Goal: Communication & Community: Answer question/provide support

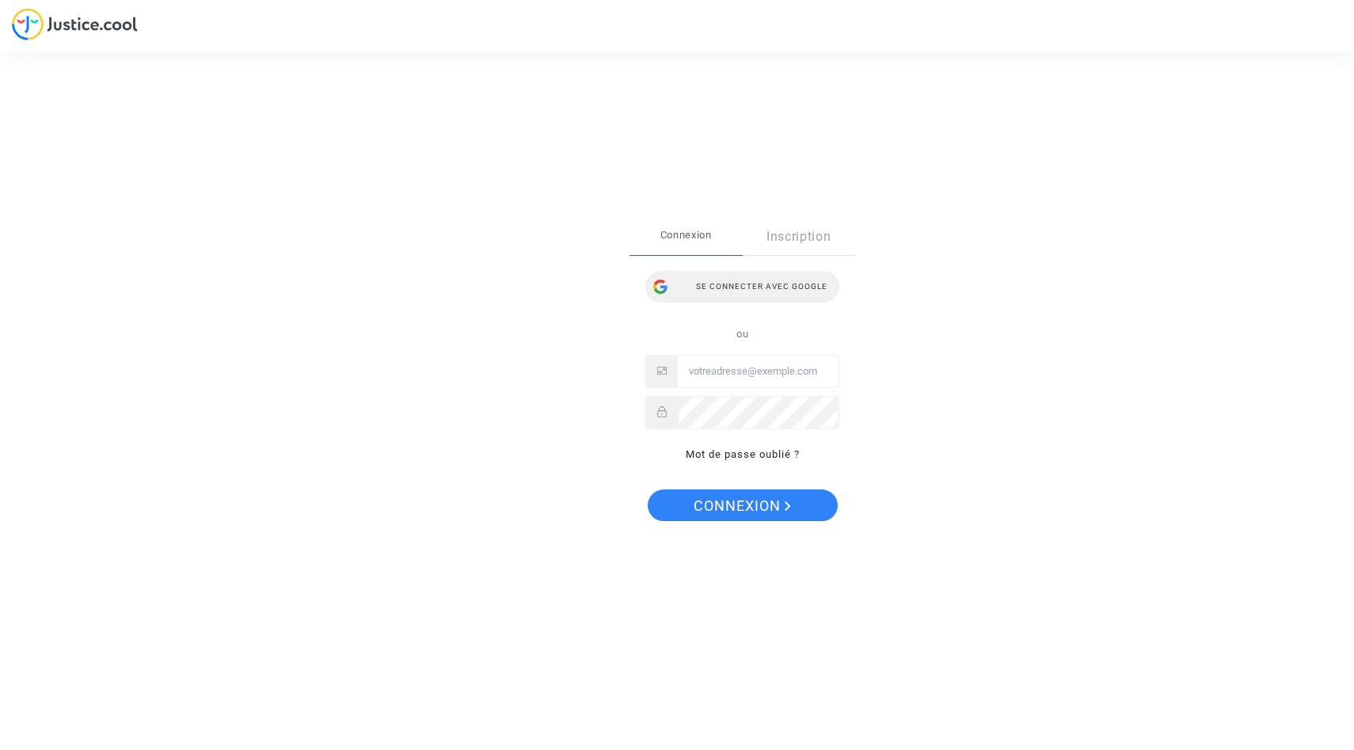
click at [709, 281] on div "Se connecter avec Google" at bounding box center [742, 287] width 194 height 32
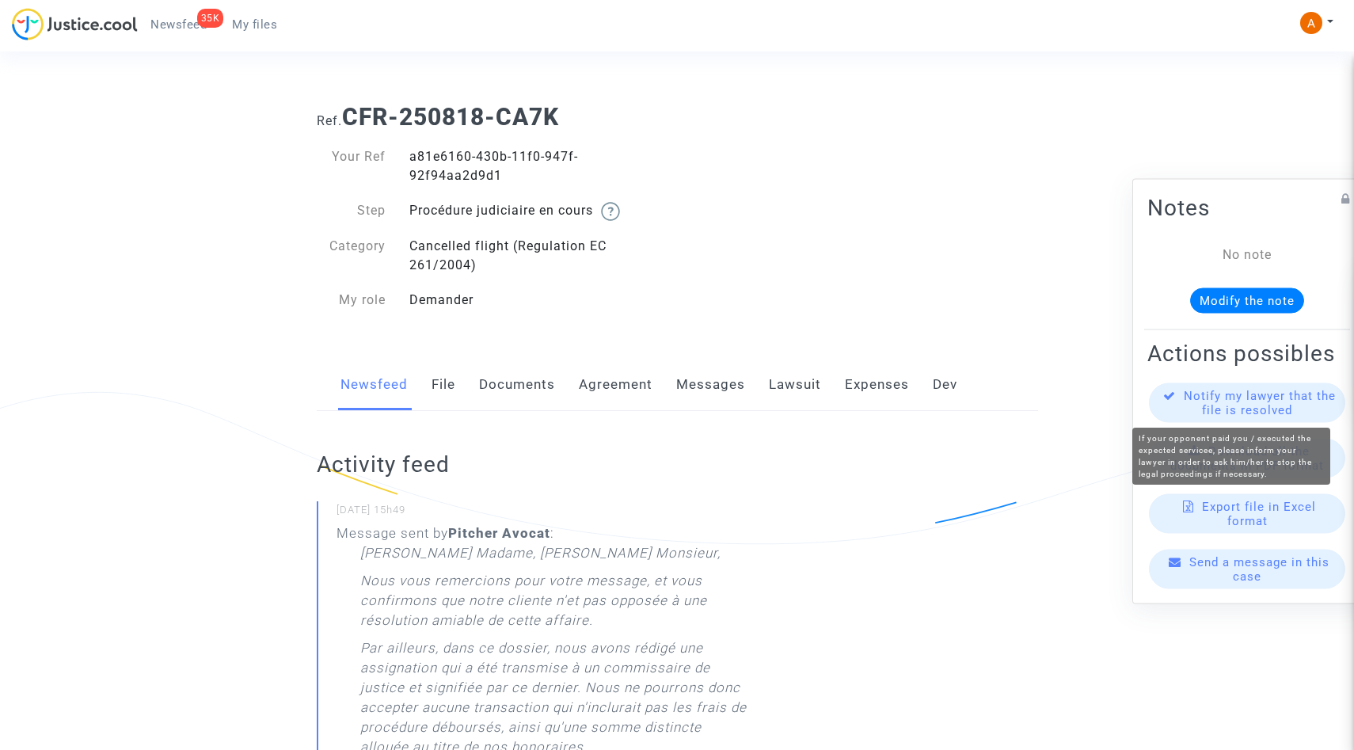
click at [1238, 404] on span "Notify my lawyer that the file is resolved" at bounding box center [1260, 402] width 152 height 29
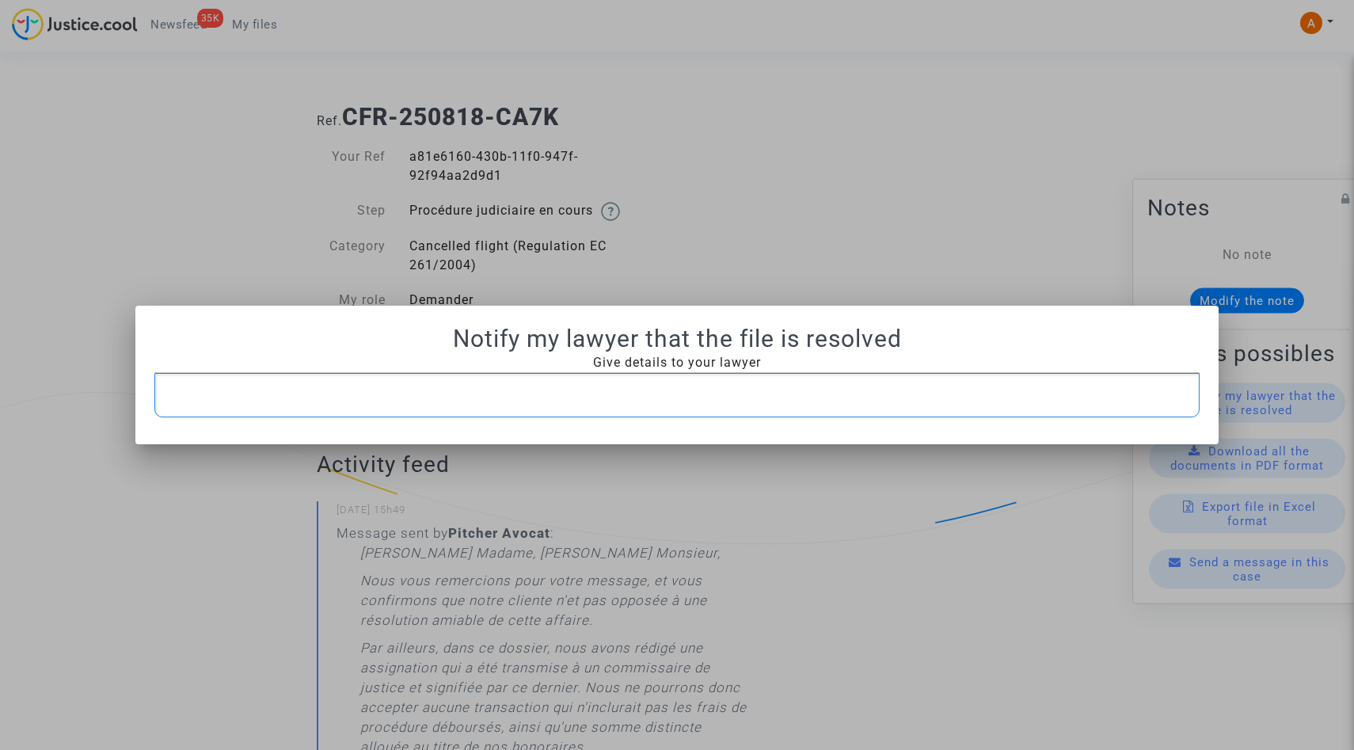
click at [733, 404] on p "Rich Text Editor, main" at bounding box center [677, 396] width 1029 height 20
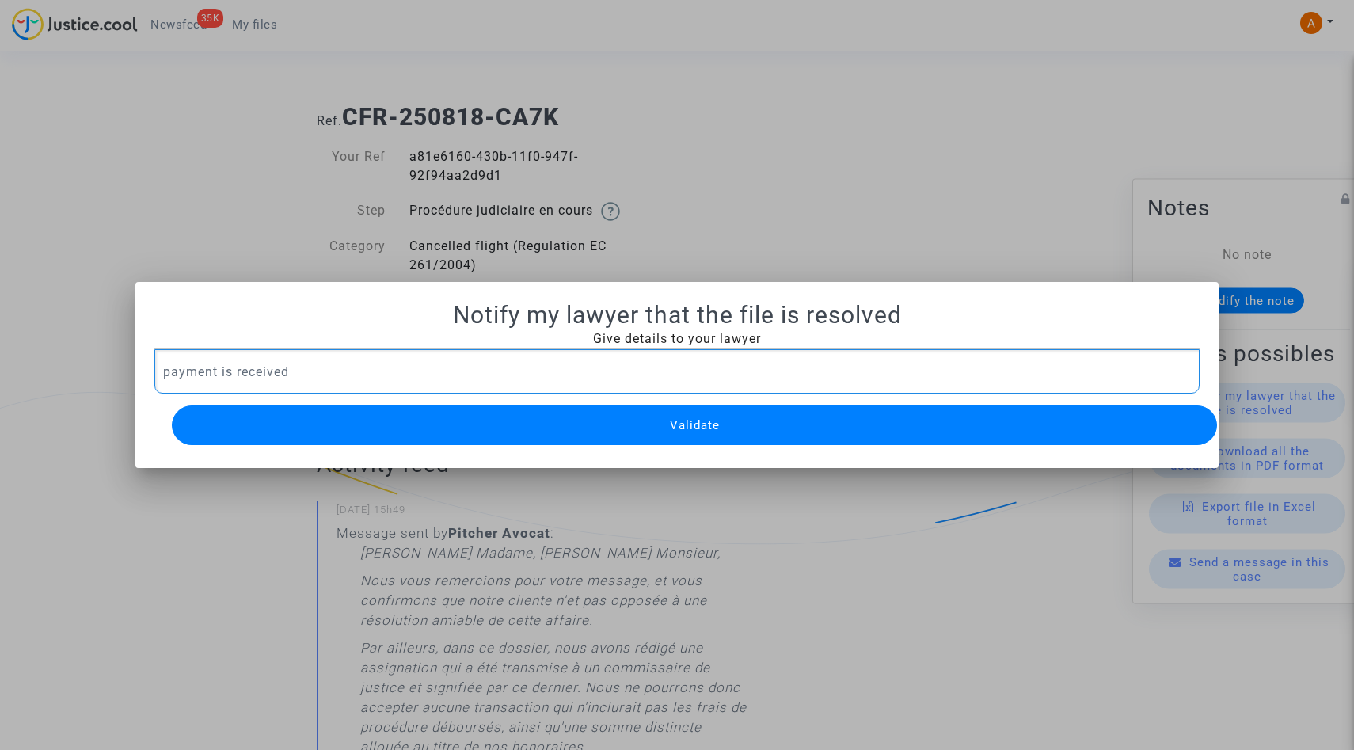
click at [612, 433] on button "Validate" at bounding box center [694, 425] width 1045 height 40
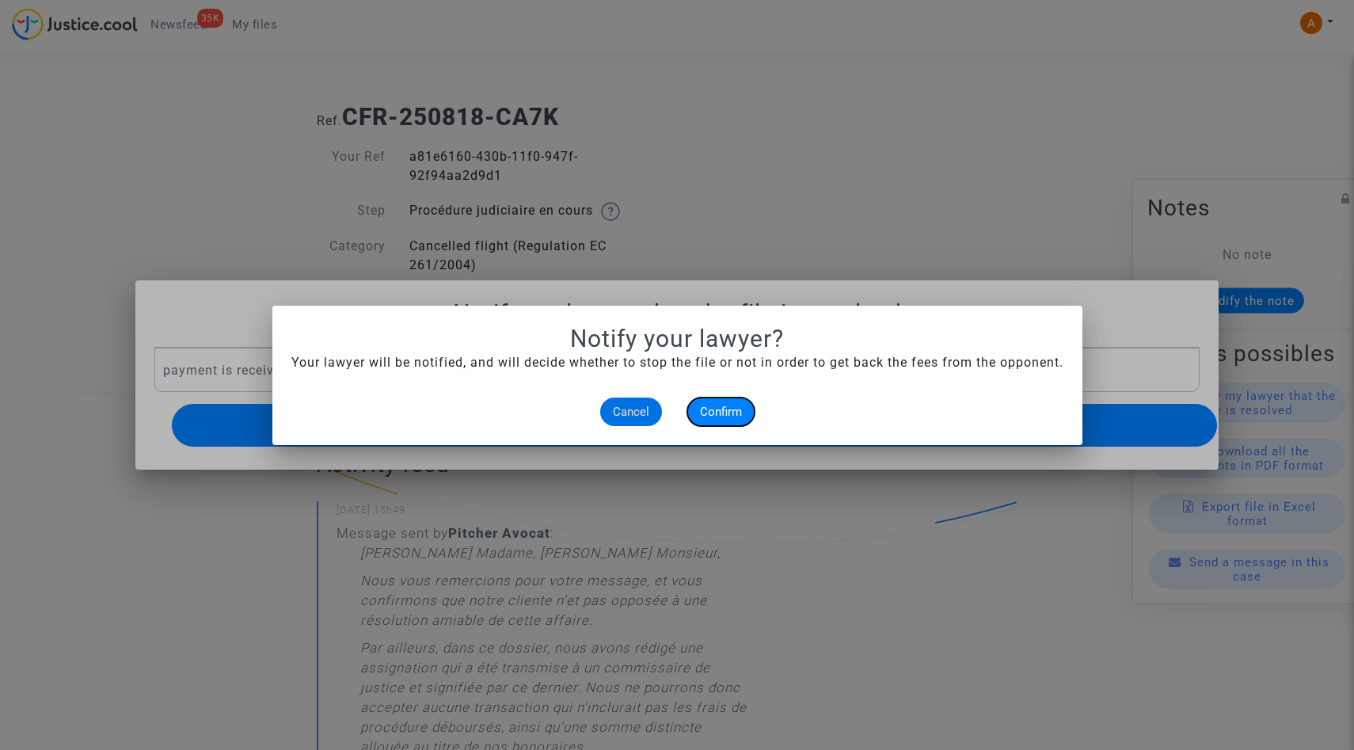
click at [732, 406] on span "Confirm" at bounding box center [721, 412] width 42 height 14
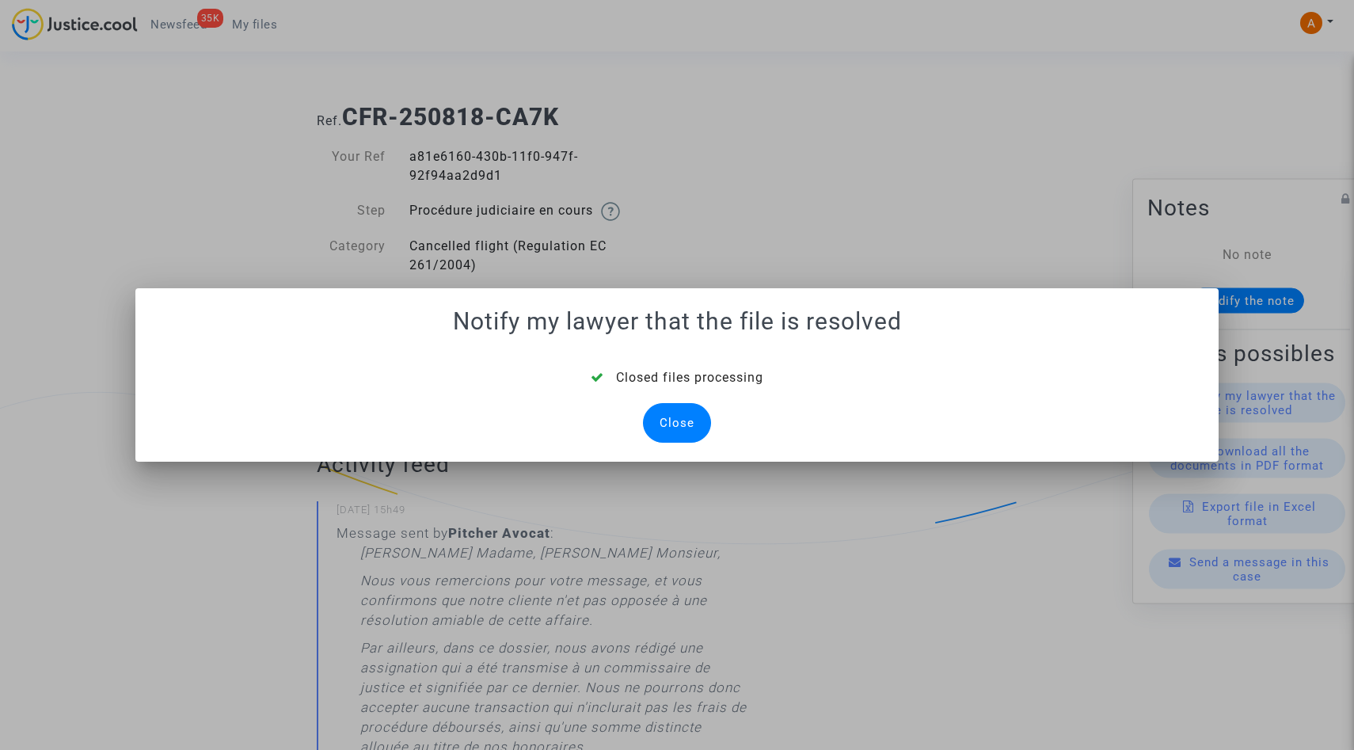
click at [678, 430] on div "Close" at bounding box center [677, 423] width 68 height 40
